Goal: Find contact information: Find contact information

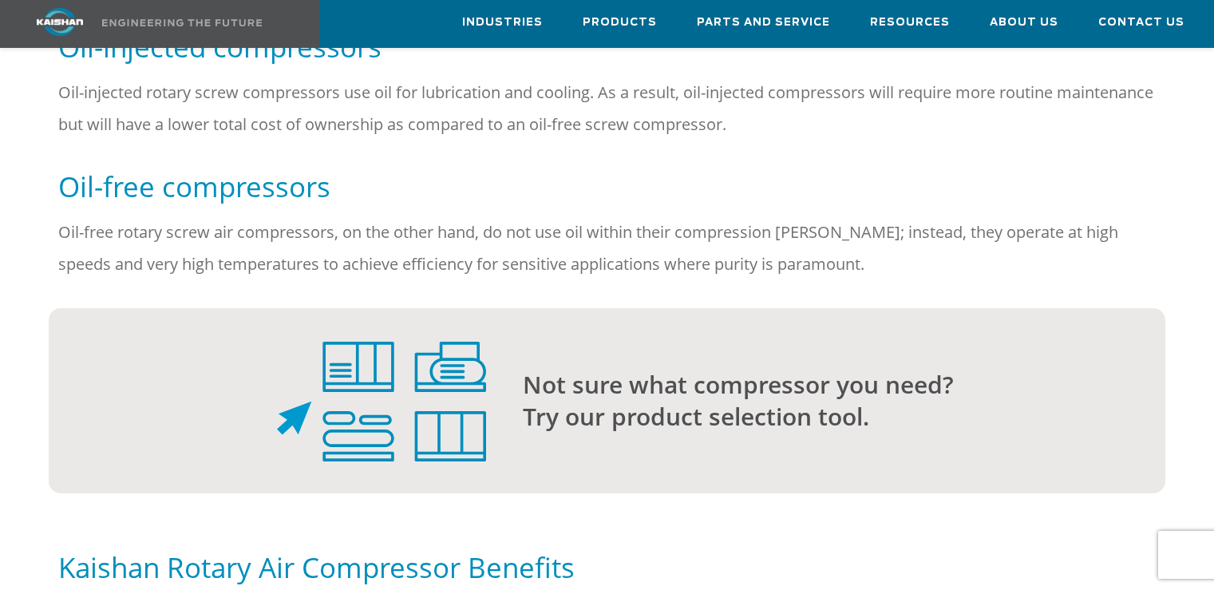
scroll to position [1277, 0]
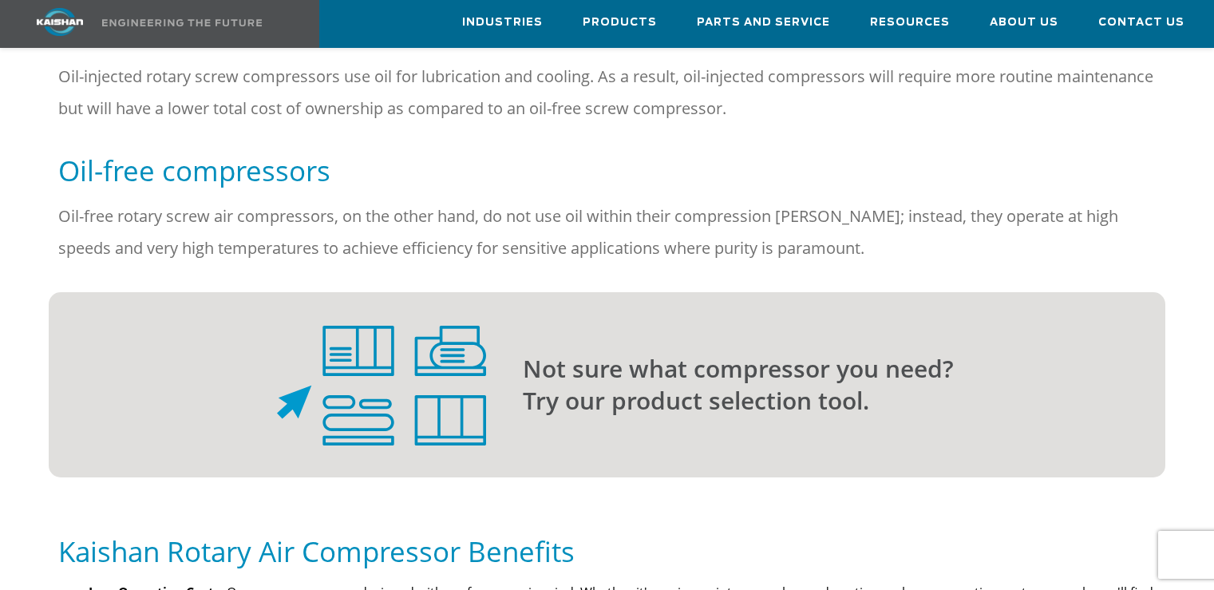
click at [364, 353] on img at bounding box center [381, 386] width 209 height 120
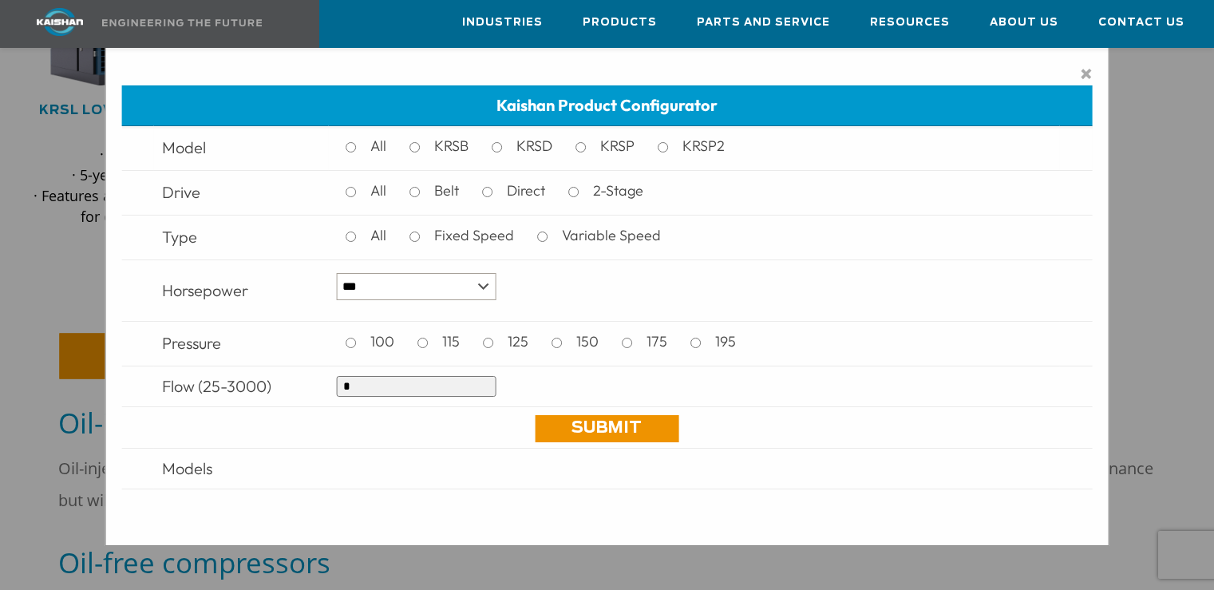
scroll to position [878, 0]
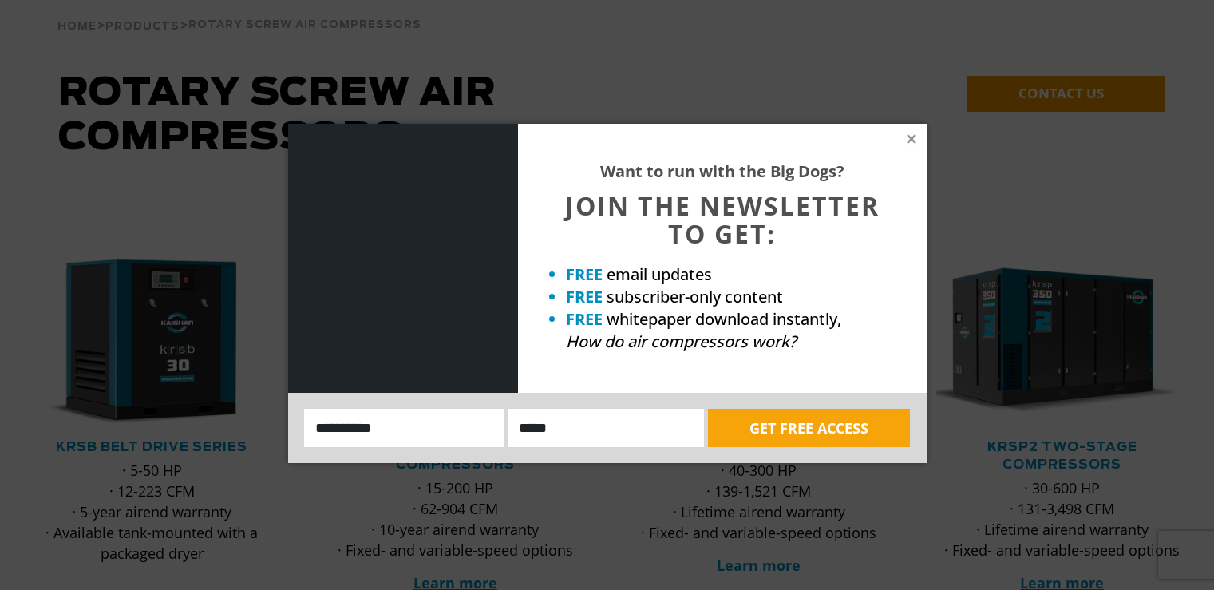
scroll to position [0, 0]
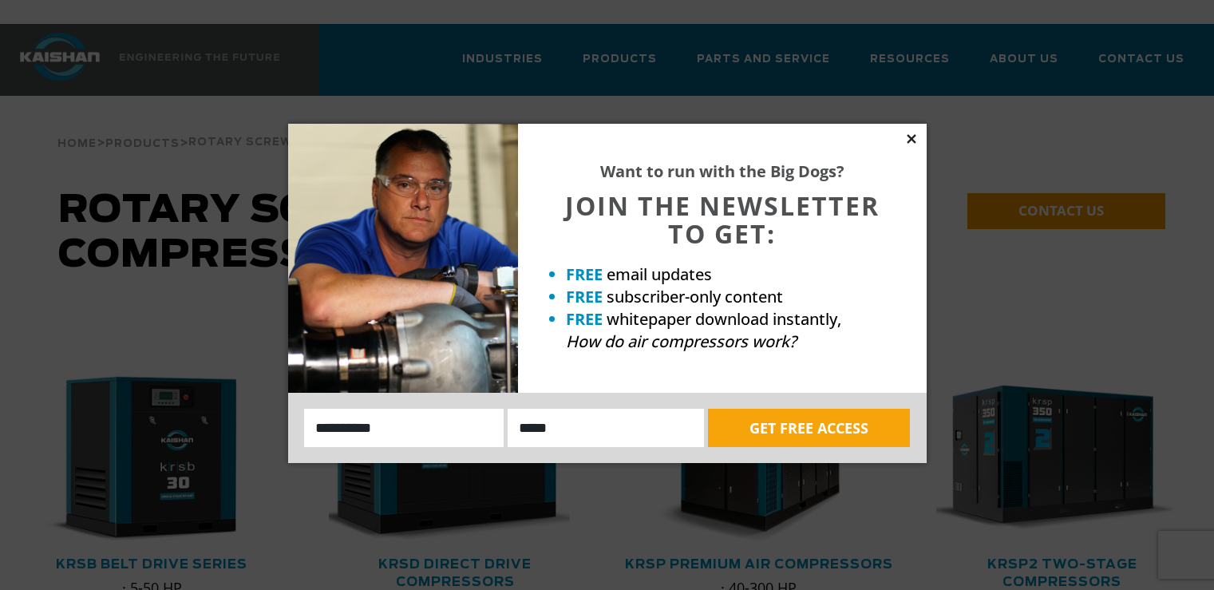
click at [909, 142] on icon at bounding box center [911, 138] width 9 height 9
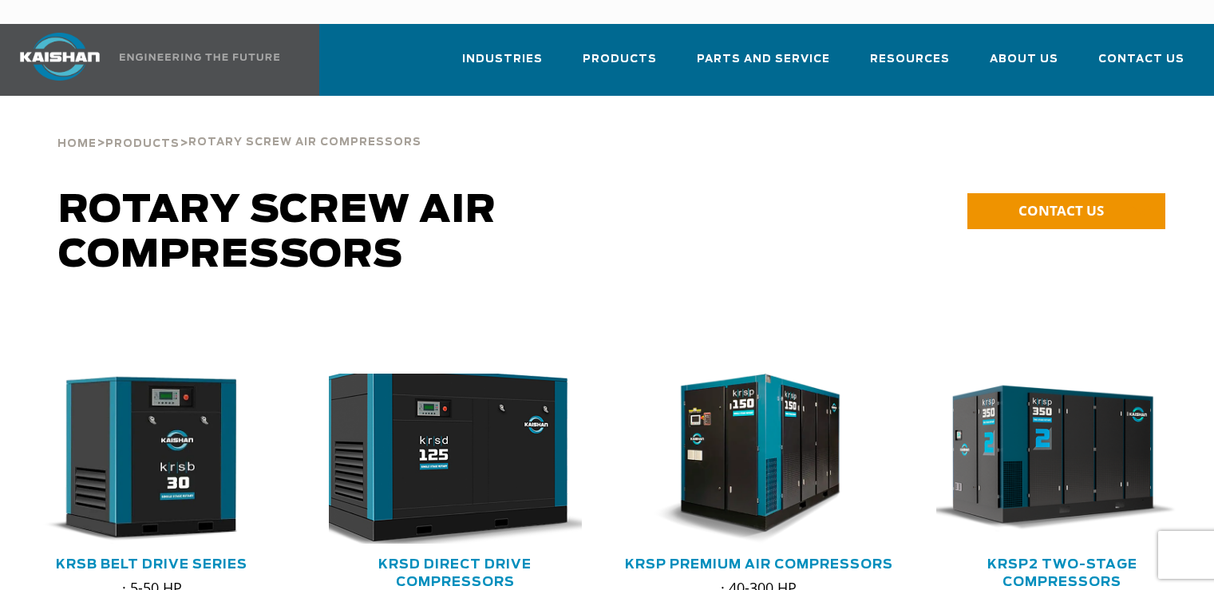
click at [429, 432] on img at bounding box center [443, 459] width 278 height 188
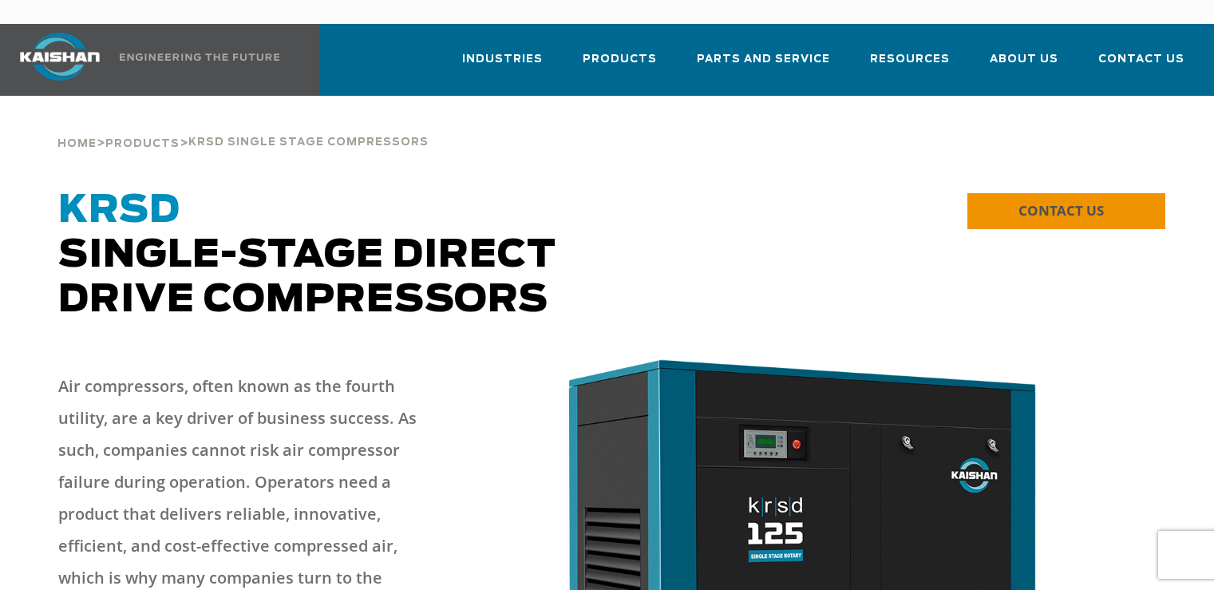
click at [1105, 200] on link "CONTACT US" at bounding box center [1067, 211] width 198 height 36
